Goal: Find contact information: Find contact information

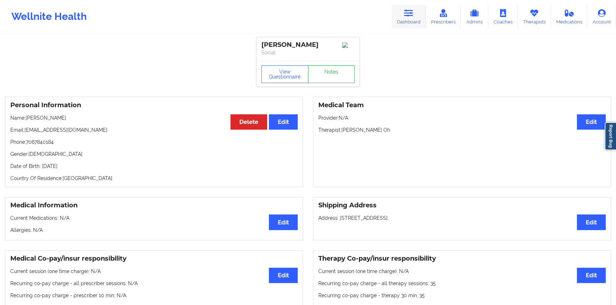
click at [338, 17] on link "Dashboard" at bounding box center [408, 16] width 34 height 23
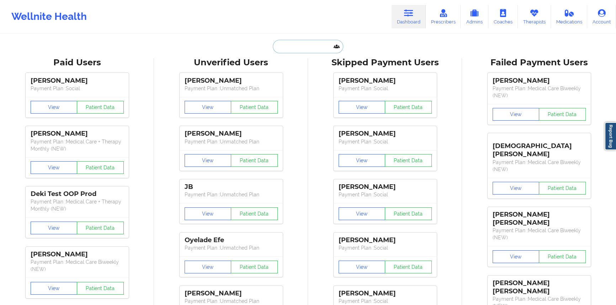
click at [310, 45] on input "text" at bounding box center [308, 47] width 70 height 14
click at [310, 46] on input "text" at bounding box center [308, 47] width 70 height 14
paste input "[PERSON_NAME]"
type input "[PERSON_NAME]"
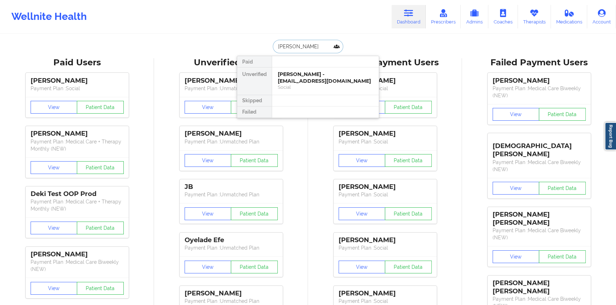
click at [312, 91] on div "[PERSON_NAME] - [EMAIL_ADDRESS][DOMAIN_NAME] Social" at bounding box center [325, 81] width 107 height 27
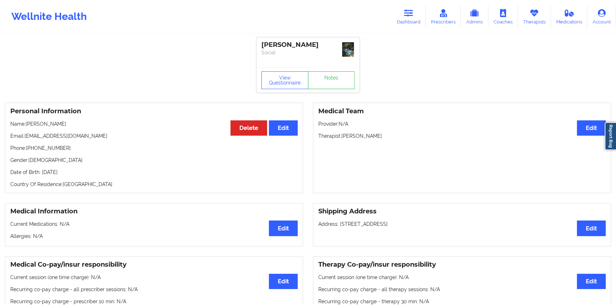
click at [56, 148] on p "Phone: [PHONE_NUMBER]" at bounding box center [153, 148] width 287 height 7
drag, startPoint x: 56, startPoint y: 148, endPoint x: 32, endPoint y: 147, distance: 24.5
click at [32, 147] on p "Phone: [PHONE_NUMBER]" at bounding box center [153, 148] width 287 height 7
copy p "[PHONE_NUMBER]"
click at [338, 15] on link "Dashboard" at bounding box center [408, 16] width 34 height 23
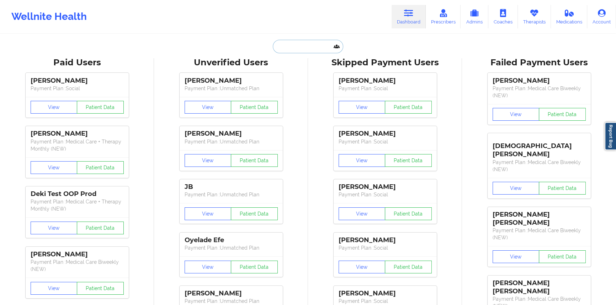
click at [296, 45] on input "text" at bounding box center [308, 47] width 70 height 14
paste input "[PERSON_NAME]"
type input "[PERSON_NAME]"
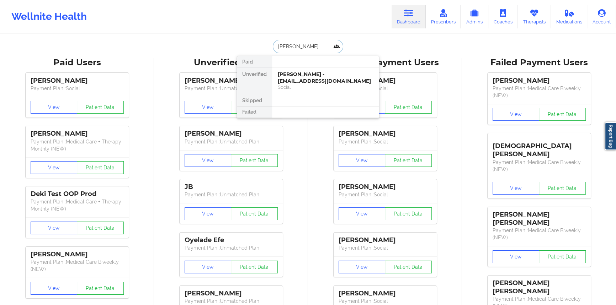
click at [303, 81] on div "[PERSON_NAME] - [EMAIL_ADDRESS][DOMAIN_NAME]" at bounding box center [325, 77] width 95 height 13
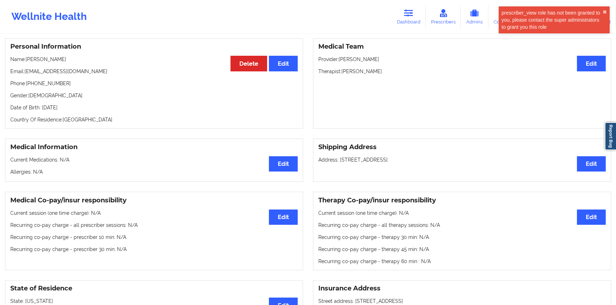
scroll to position [70, 0]
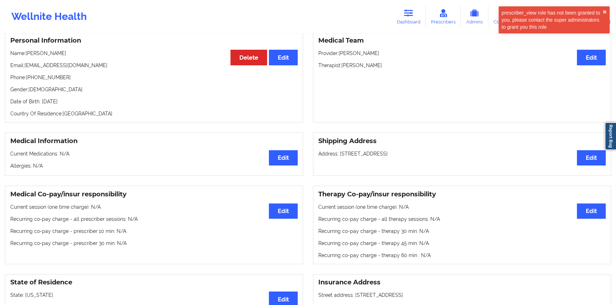
click at [57, 75] on p "Phone: [PHONE_NUMBER]" at bounding box center [153, 77] width 287 height 7
drag, startPoint x: 57, startPoint y: 75, endPoint x: 32, endPoint y: 75, distance: 24.9
click at [32, 75] on p "Phone: [PHONE_NUMBER]" at bounding box center [153, 77] width 287 height 7
copy p "[PHONE_NUMBER]"
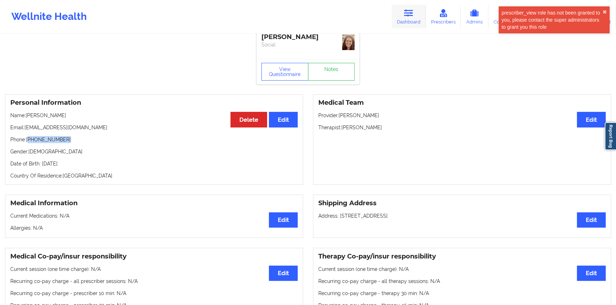
scroll to position [5, 0]
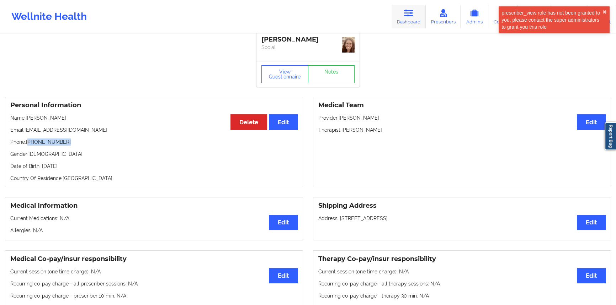
click at [338, 23] on link "Dashboard" at bounding box center [408, 16] width 34 height 23
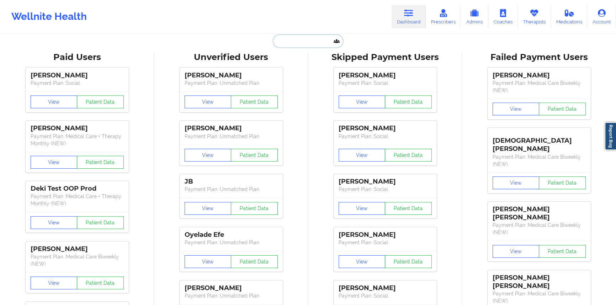
click at [323, 34] on input "text" at bounding box center [308, 41] width 70 height 14
paste input "[PERSON_NAME]"
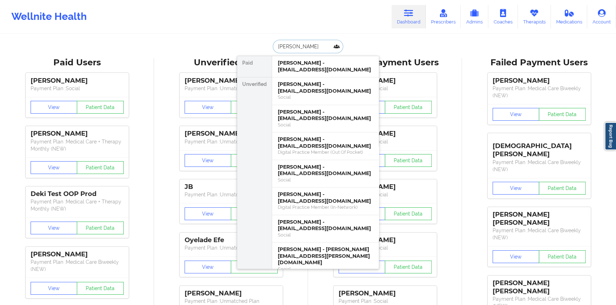
click at [302, 50] on input "[PERSON_NAME]" at bounding box center [308, 47] width 70 height 14
paste input "[PERSON_NAME]"
type input "[PERSON_NAME]"
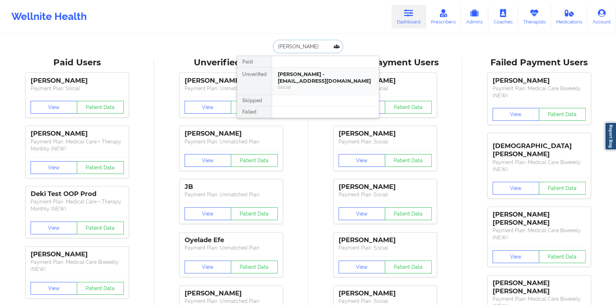
click at [318, 70] on div "[PERSON_NAME] - [EMAIL_ADDRESS][DOMAIN_NAME] Social" at bounding box center [325, 81] width 107 height 27
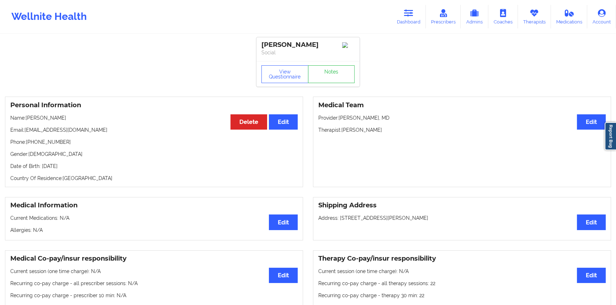
click at [78, 133] on p "Email: [EMAIL_ADDRESS][DOMAIN_NAME]" at bounding box center [153, 130] width 287 height 7
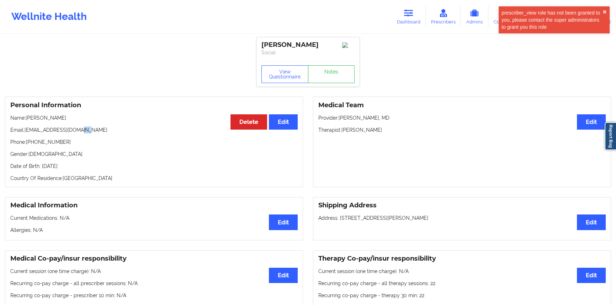
click at [78, 133] on p "Email: [EMAIL_ADDRESS][DOMAIN_NAME]" at bounding box center [153, 130] width 287 height 7
click at [29, 132] on p "Email: [EMAIL_ADDRESS][DOMAIN_NAME]" at bounding box center [153, 130] width 287 height 7
drag, startPoint x: 29, startPoint y: 132, endPoint x: 92, endPoint y: 132, distance: 63.6
click at [89, 132] on p "Email: [EMAIL_ADDRESS][DOMAIN_NAME]" at bounding box center [153, 130] width 287 height 7
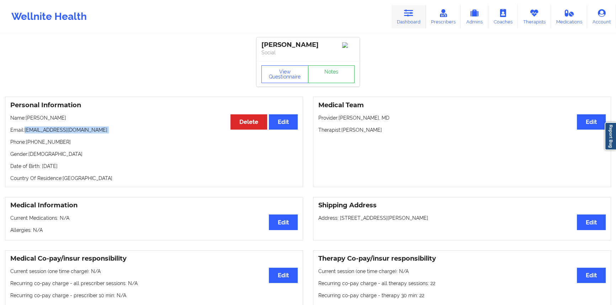
click at [338, 20] on link "Dashboard" at bounding box center [408, 16] width 34 height 23
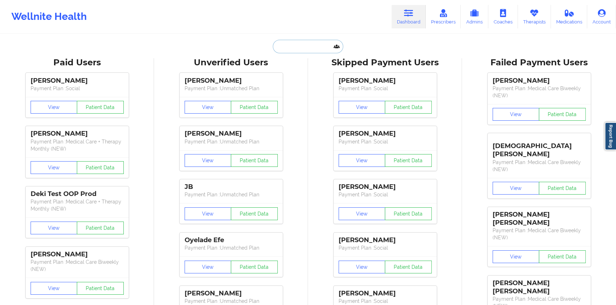
click at [309, 48] on input "text" at bounding box center [308, 47] width 70 height 14
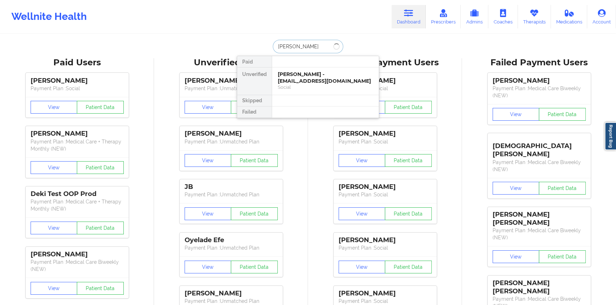
type input "[PERSON_NAME] di"
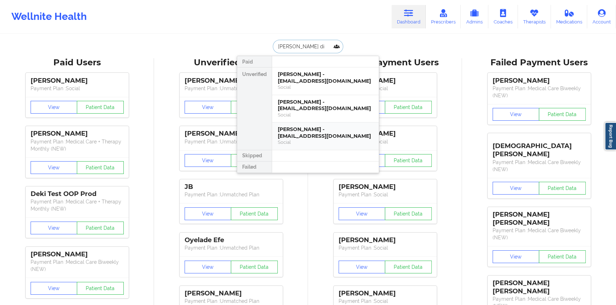
click at [322, 132] on div "[PERSON_NAME] - [EMAIL_ADDRESS][DOMAIN_NAME]" at bounding box center [325, 132] width 95 height 13
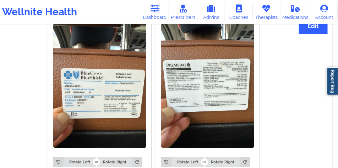
scroll to position [559, 0]
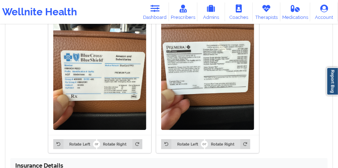
click at [234, 31] on img at bounding box center [207, 68] width 93 height 124
